Goal: Task Accomplishment & Management: Complete application form

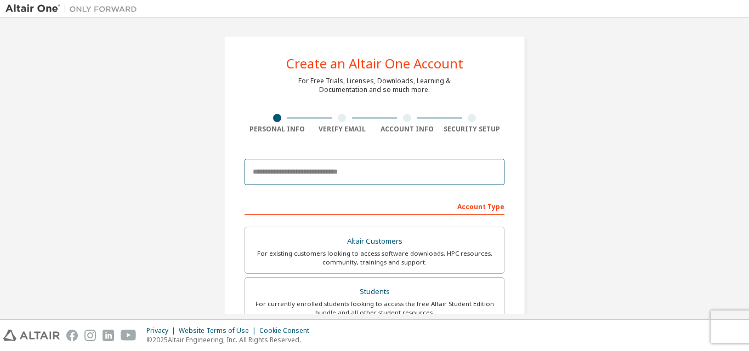
click at [420, 171] on input "email" at bounding box center [375, 172] width 260 height 26
type input "**********"
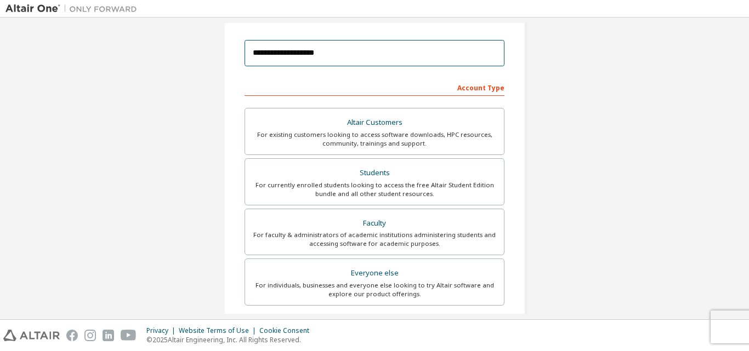
scroll to position [290, 0]
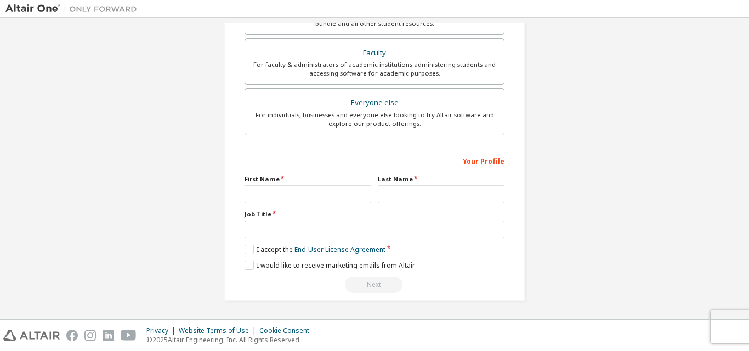
click at [335, 174] on div "Your Profile First Name Last Name Job Title Please provide State/Province to he…" at bounding box center [375, 223] width 260 height 142
click at [330, 191] on input "text" at bounding box center [308, 194] width 127 height 18
type input "********"
click at [395, 190] on input "text" at bounding box center [441, 194] width 127 height 18
type input "********"
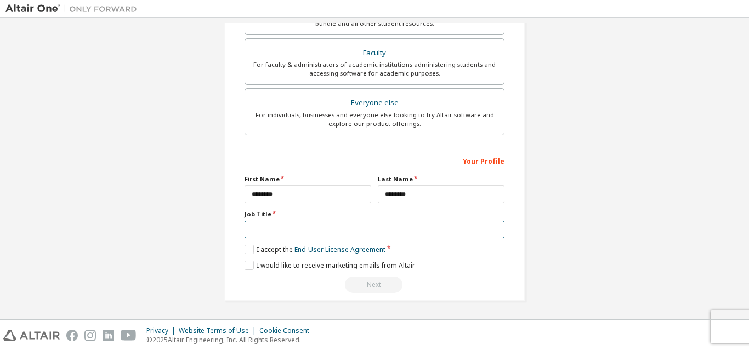
click at [307, 229] on input "text" at bounding box center [375, 230] width 260 height 18
type input "*******"
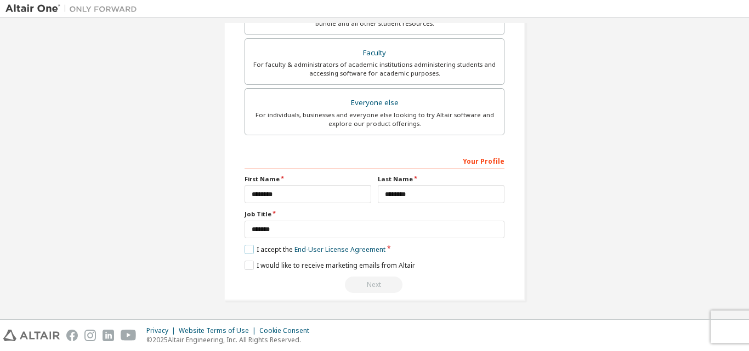
click at [246, 247] on label "I accept the End-User License Agreement" at bounding box center [315, 249] width 141 height 9
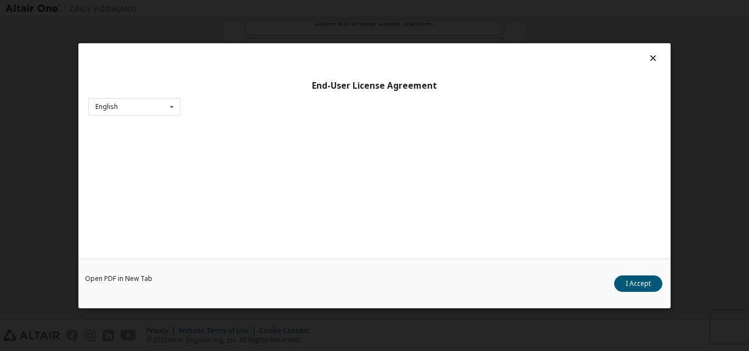
click at [246, 266] on div "Open PDF in New Tab I Accept" at bounding box center [374, 283] width 592 height 50
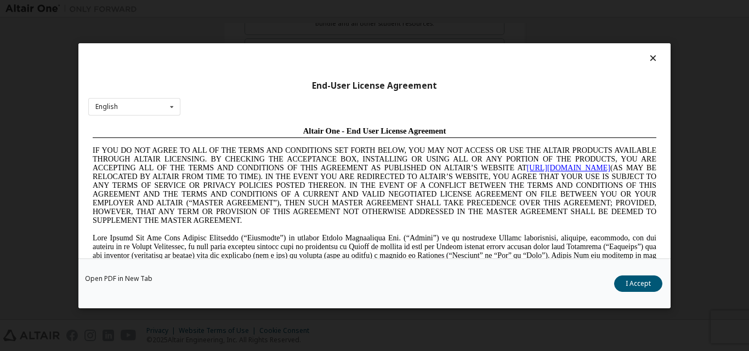
scroll to position [0, 0]
click at [629, 284] on button "I Accept" at bounding box center [638, 283] width 48 height 16
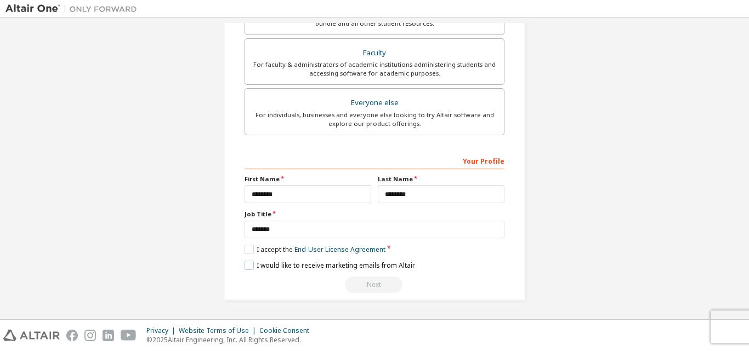
click at [248, 264] on label "I would like to receive marketing emails from Altair" at bounding box center [330, 265] width 171 height 9
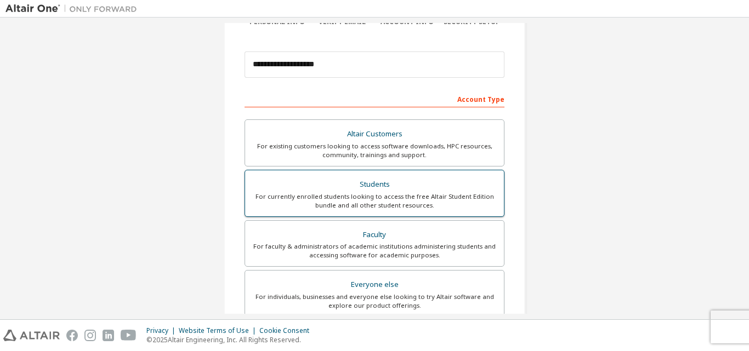
scroll to position [121, 0]
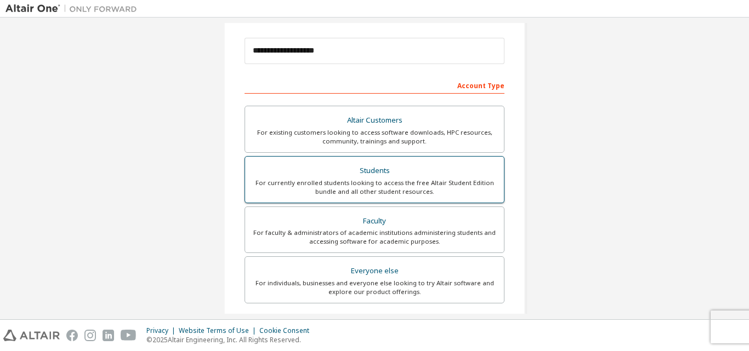
click at [377, 173] on div "Students" at bounding box center [375, 170] width 246 height 15
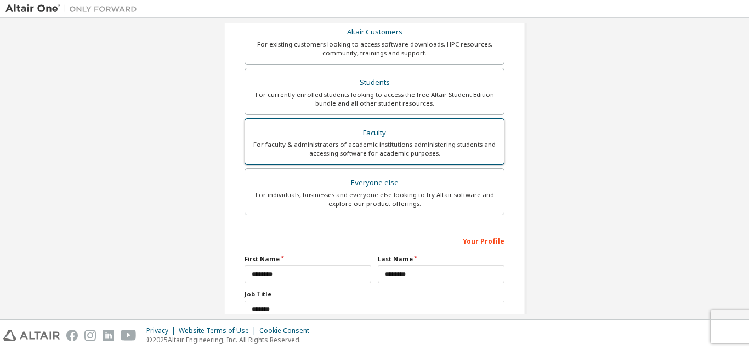
scroll to position [290, 0]
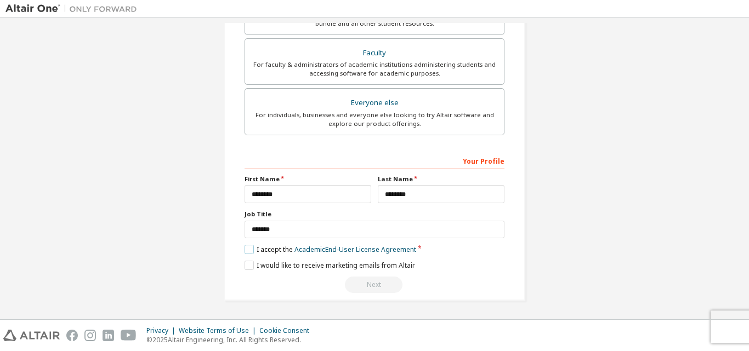
click at [248, 248] on label "I accept the Academic End-User License Agreement" at bounding box center [331, 249] width 172 height 9
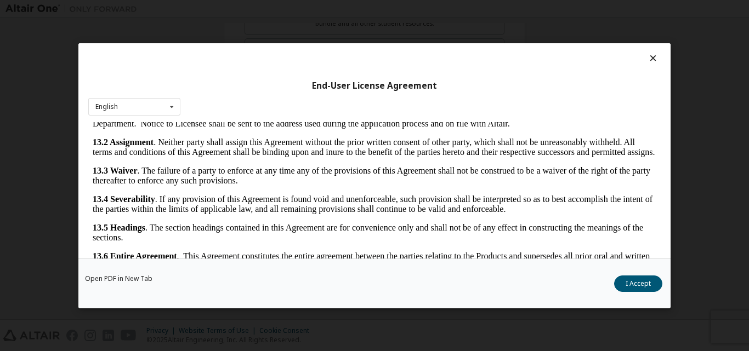
scroll to position [35, 0]
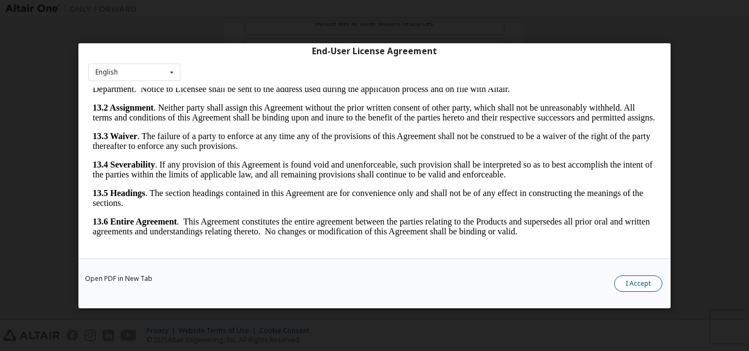
click at [631, 281] on button "I Accept" at bounding box center [638, 283] width 48 height 16
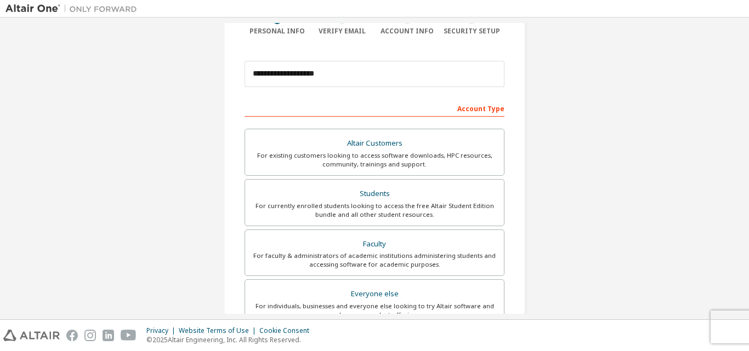
scroll to position [290, 0]
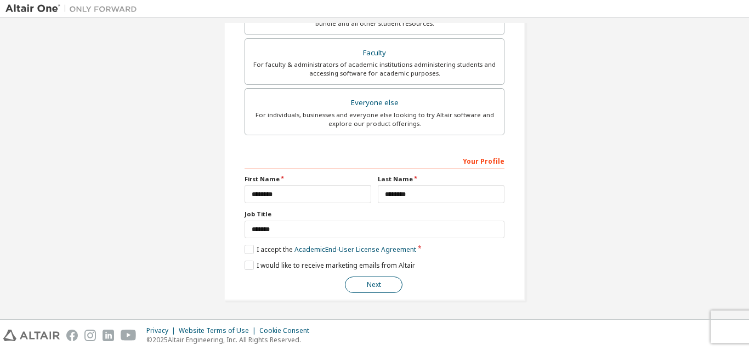
click at [376, 281] on button "Next" at bounding box center [374, 285] width 58 height 16
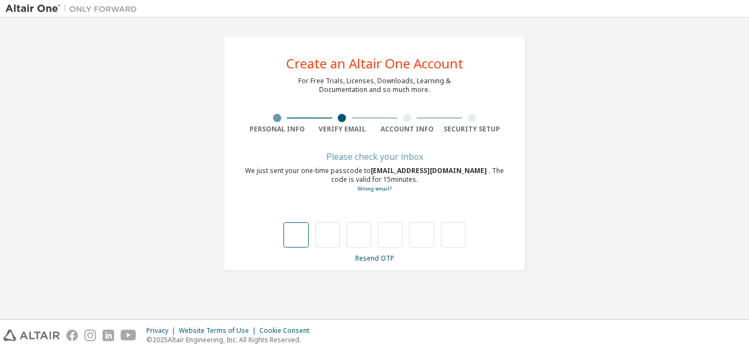
type input "*"
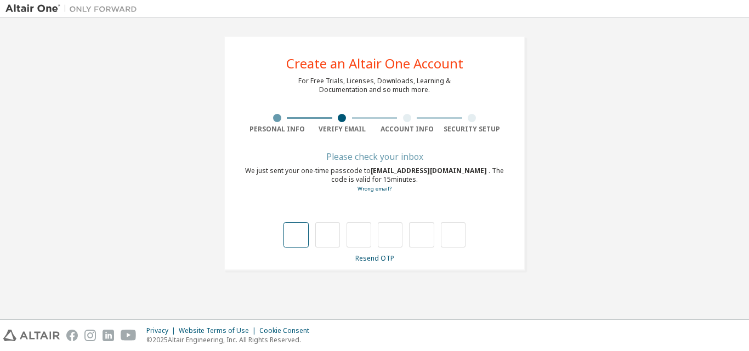
type input "*"
